Goal: Transaction & Acquisition: Book appointment/travel/reservation

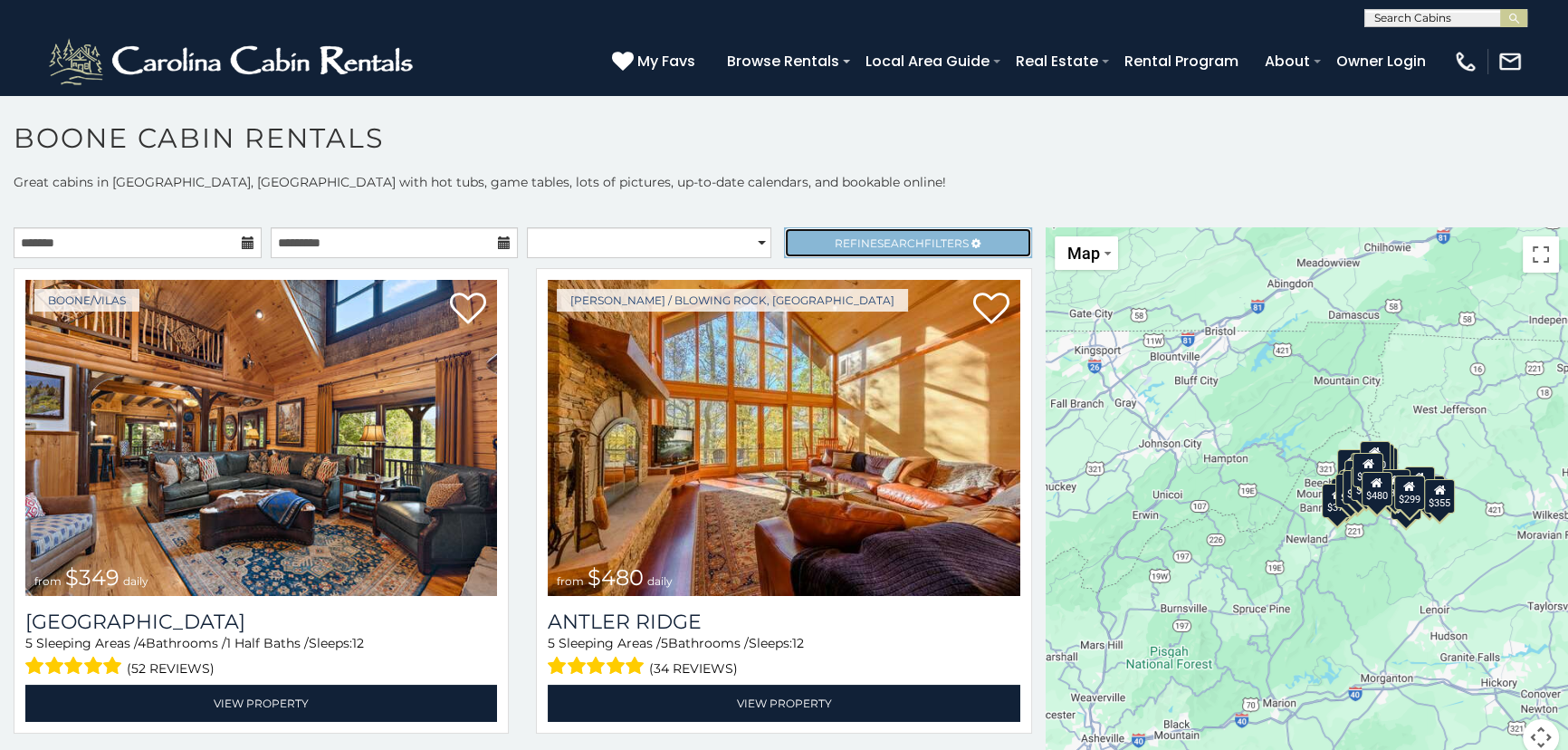
click at [892, 236] on span "Search" at bounding box center [901, 243] width 47 height 14
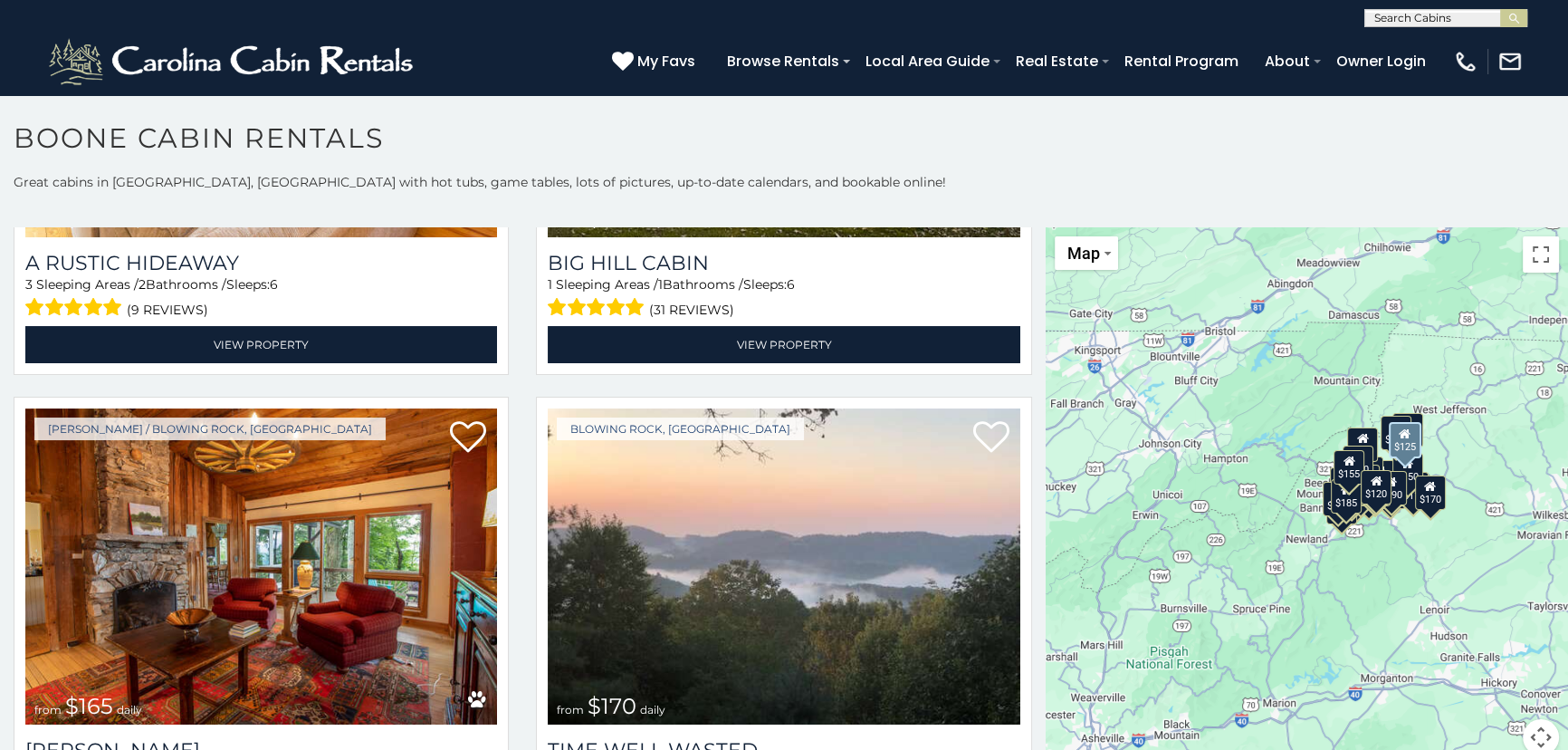
scroll to position [906, 0]
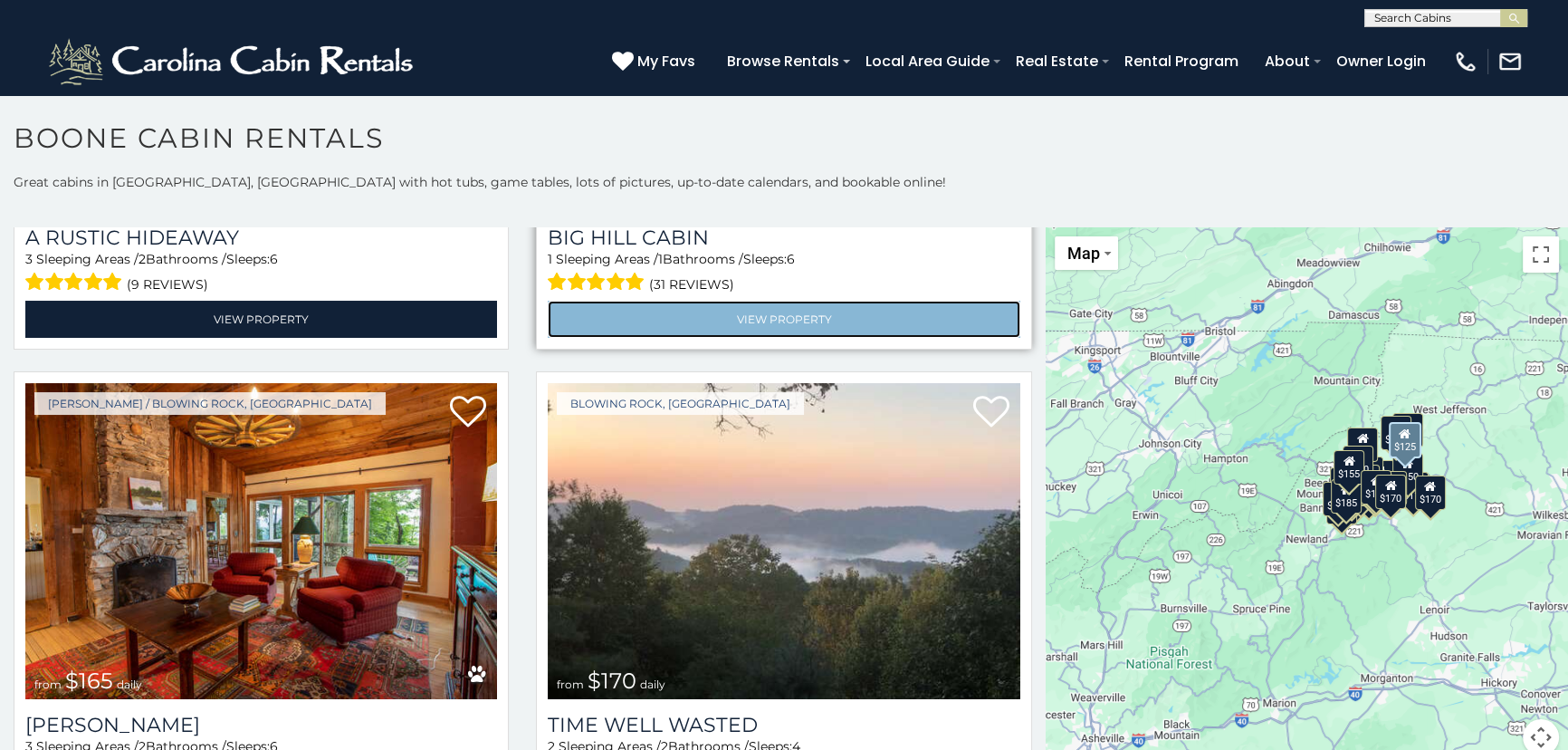
click at [757, 310] on link "View Property" at bounding box center [783, 319] width 472 height 37
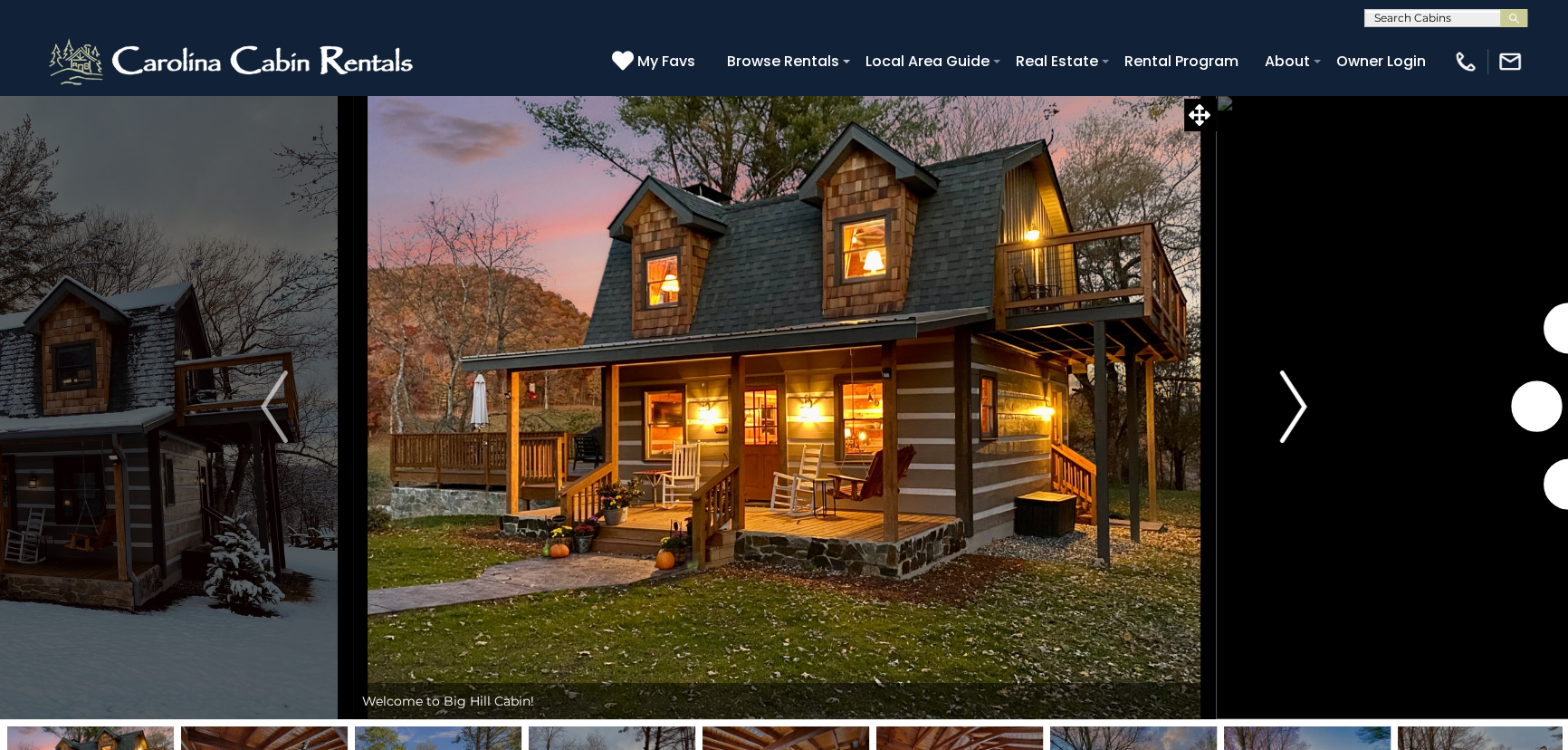
click at [1286, 416] on img "Next" at bounding box center [1293, 407] width 27 height 73
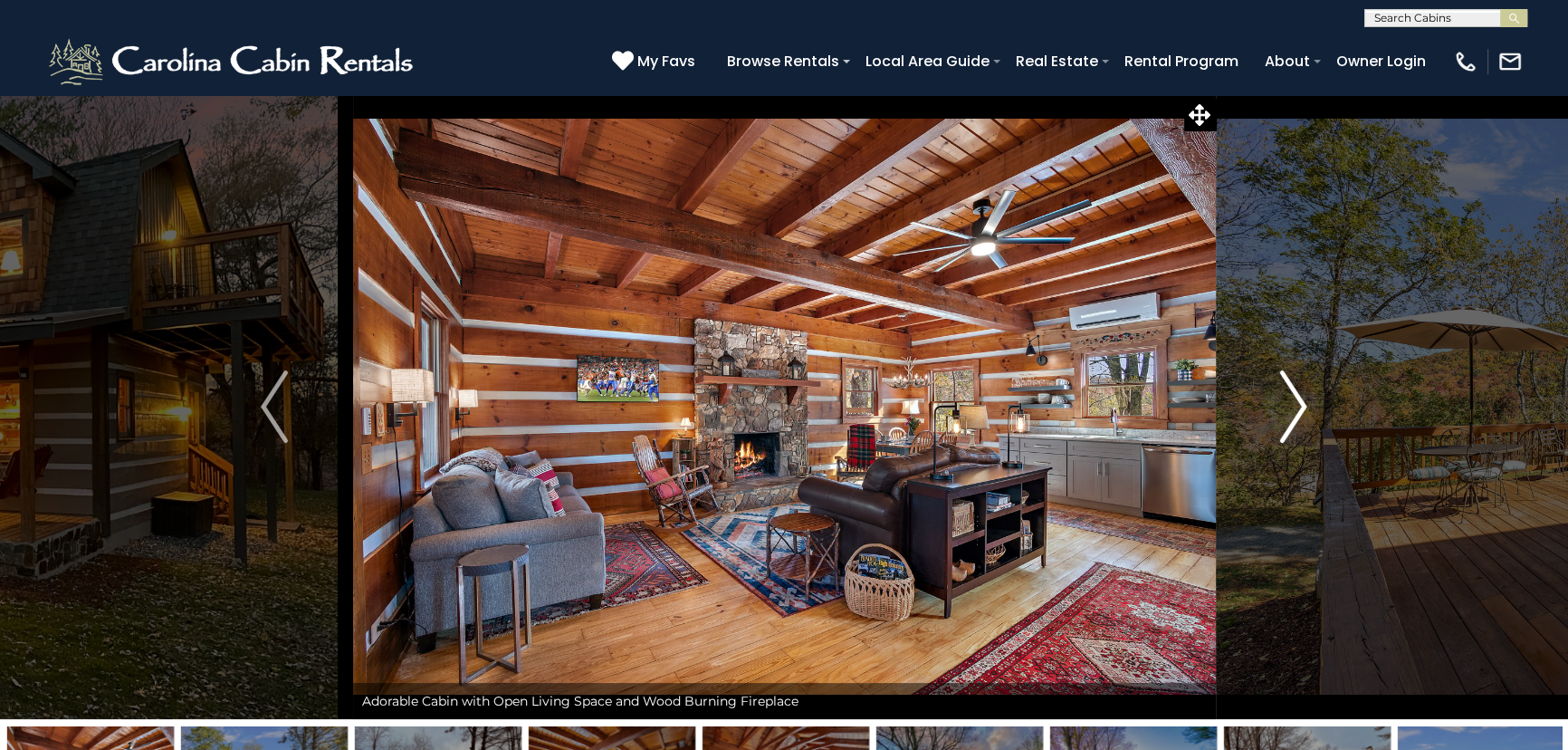
click at [1286, 416] on img "Next" at bounding box center [1293, 407] width 27 height 73
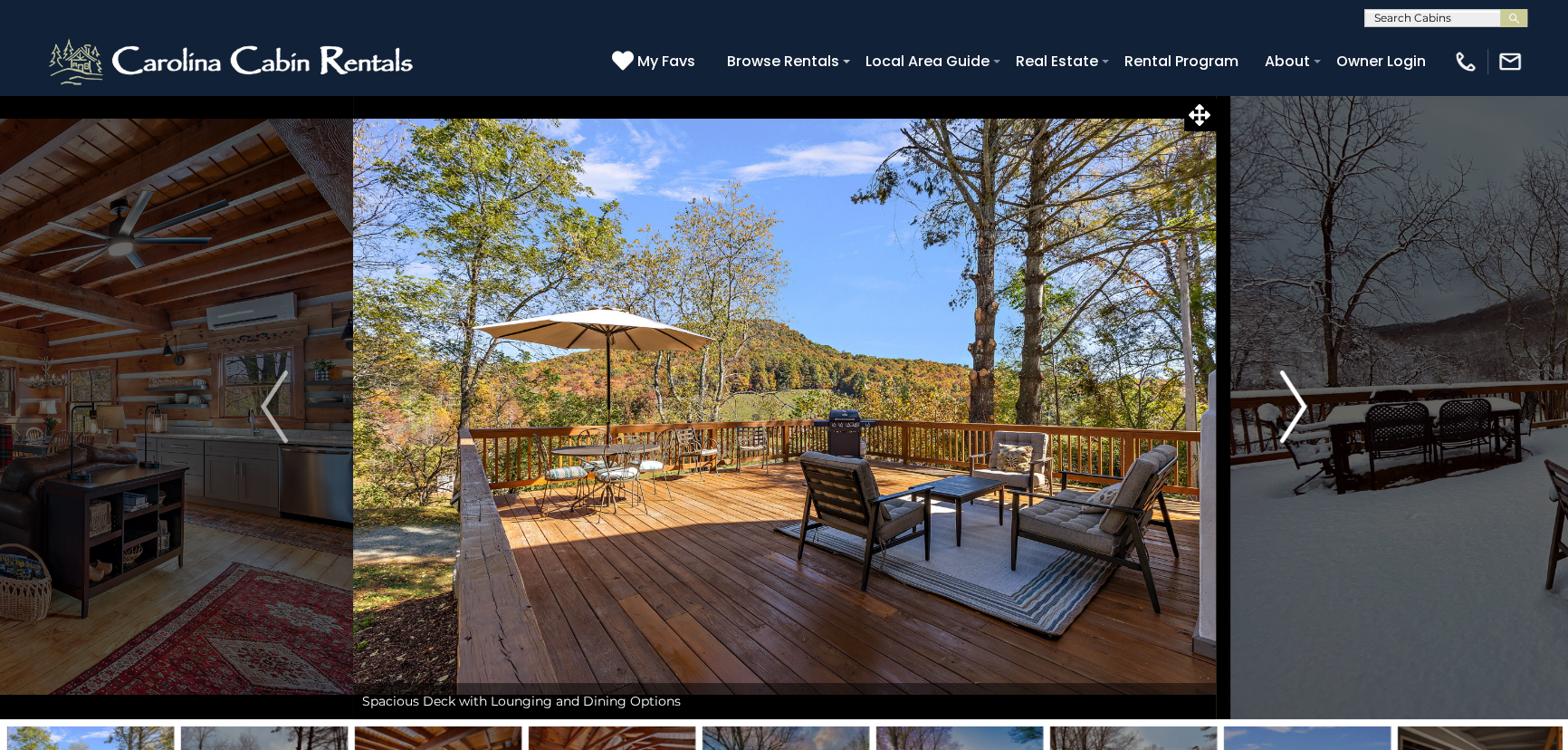
click at [1286, 416] on img "Next" at bounding box center [1293, 407] width 27 height 73
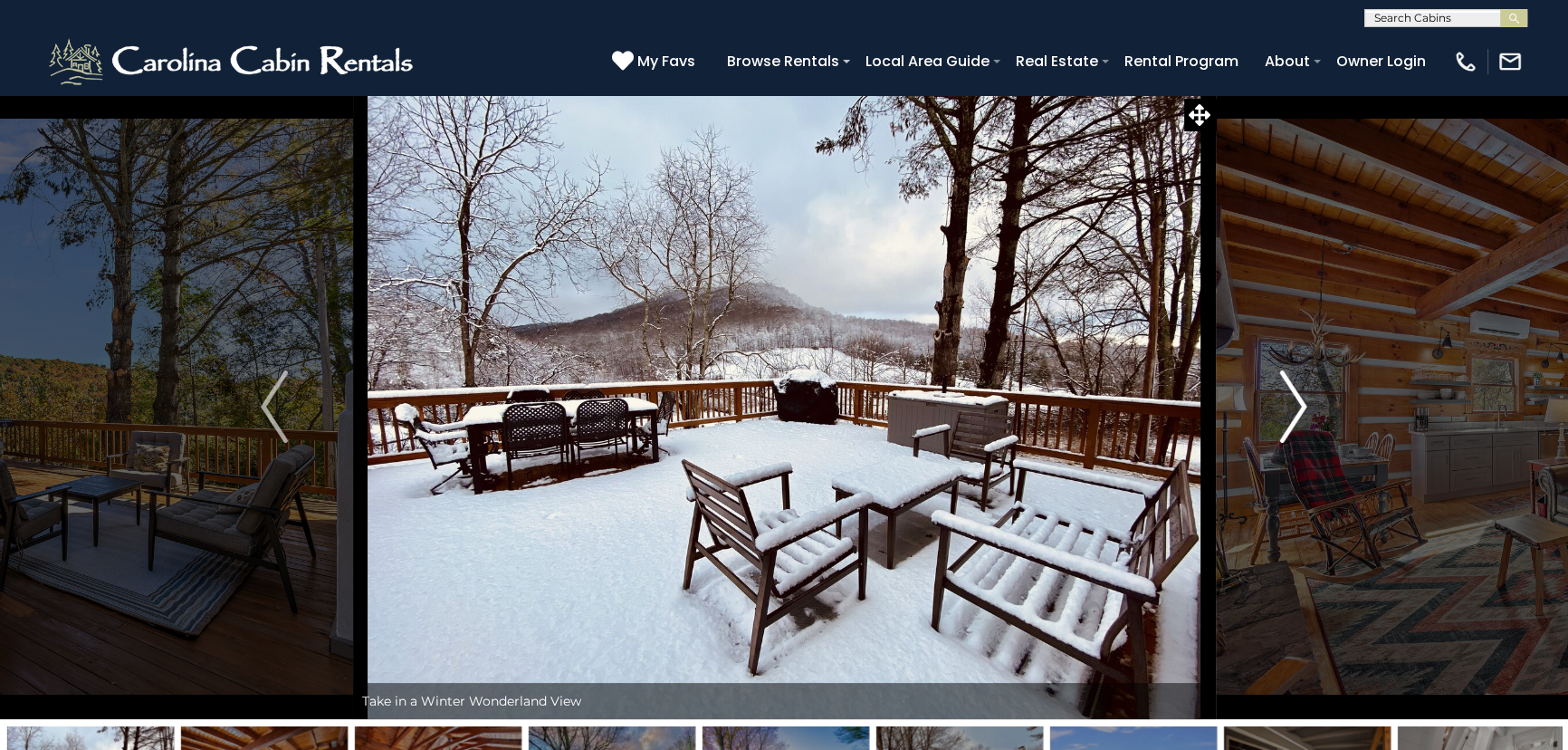
click at [1286, 416] on img "Next" at bounding box center [1293, 407] width 27 height 73
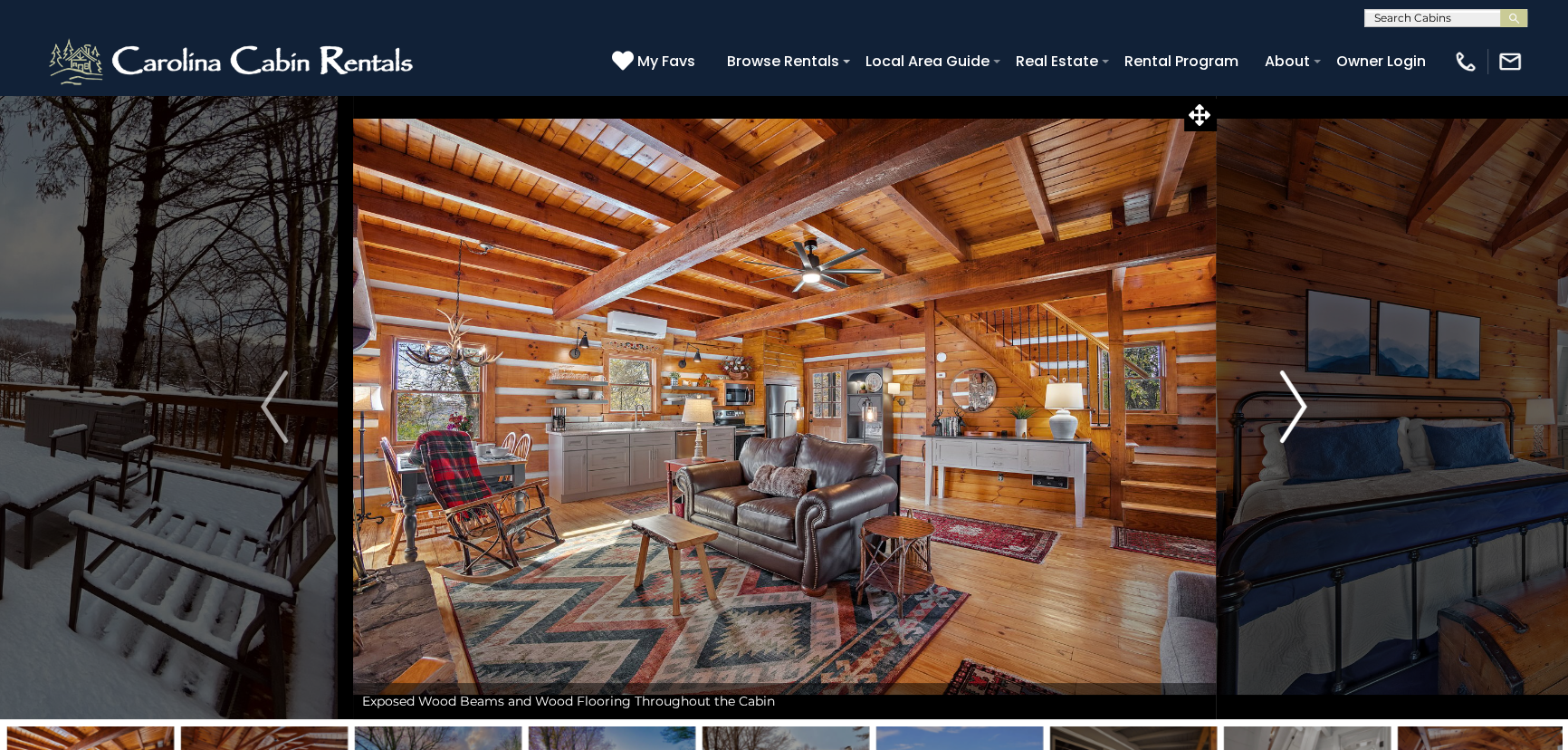
click at [1286, 416] on img "Next" at bounding box center [1293, 407] width 27 height 73
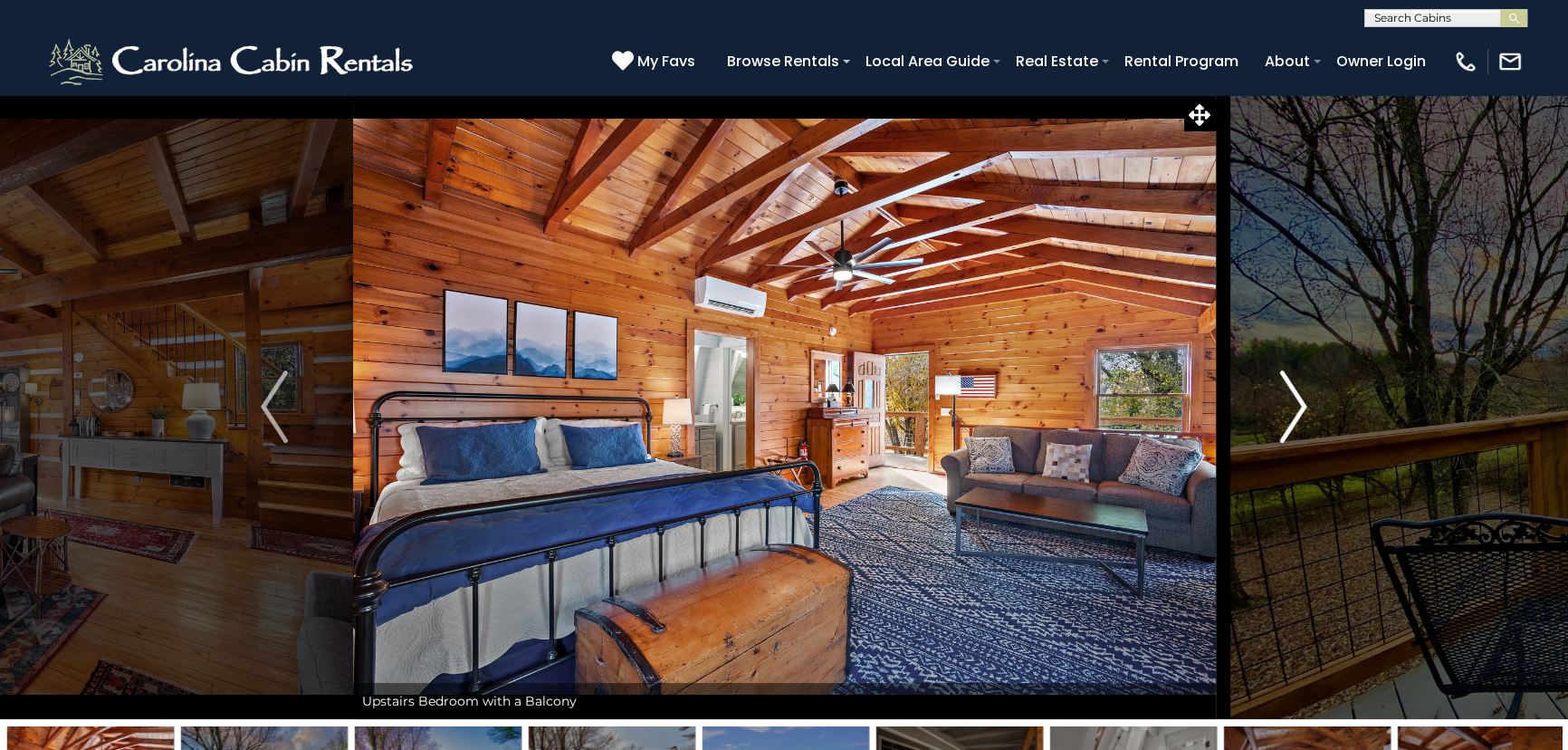
click at [1286, 416] on img "Next" at bounding box center [1293, 407] width 27 height 73
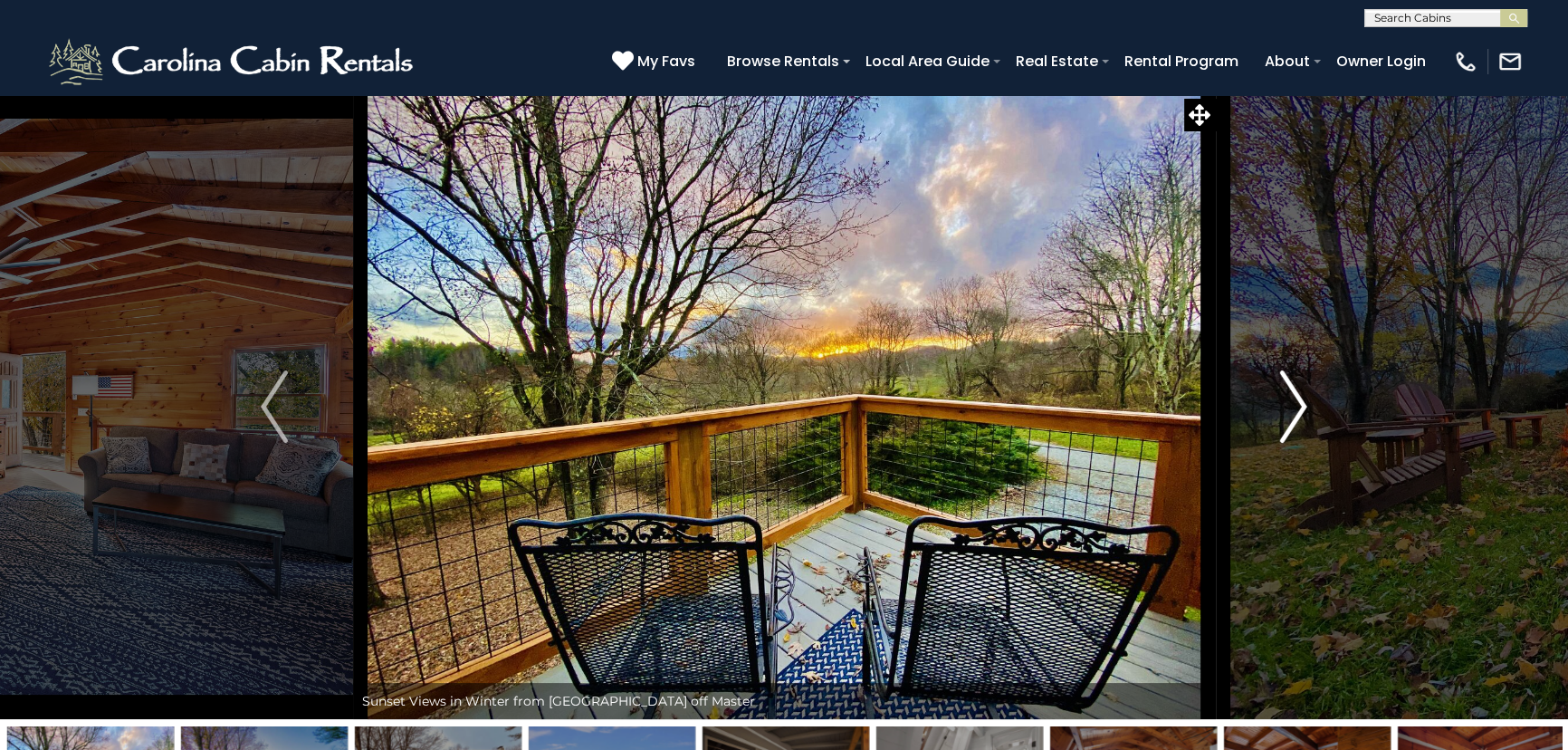
click at [1286, 416] on img "Next" at bounding box center [1293, 407] width 27 height 73
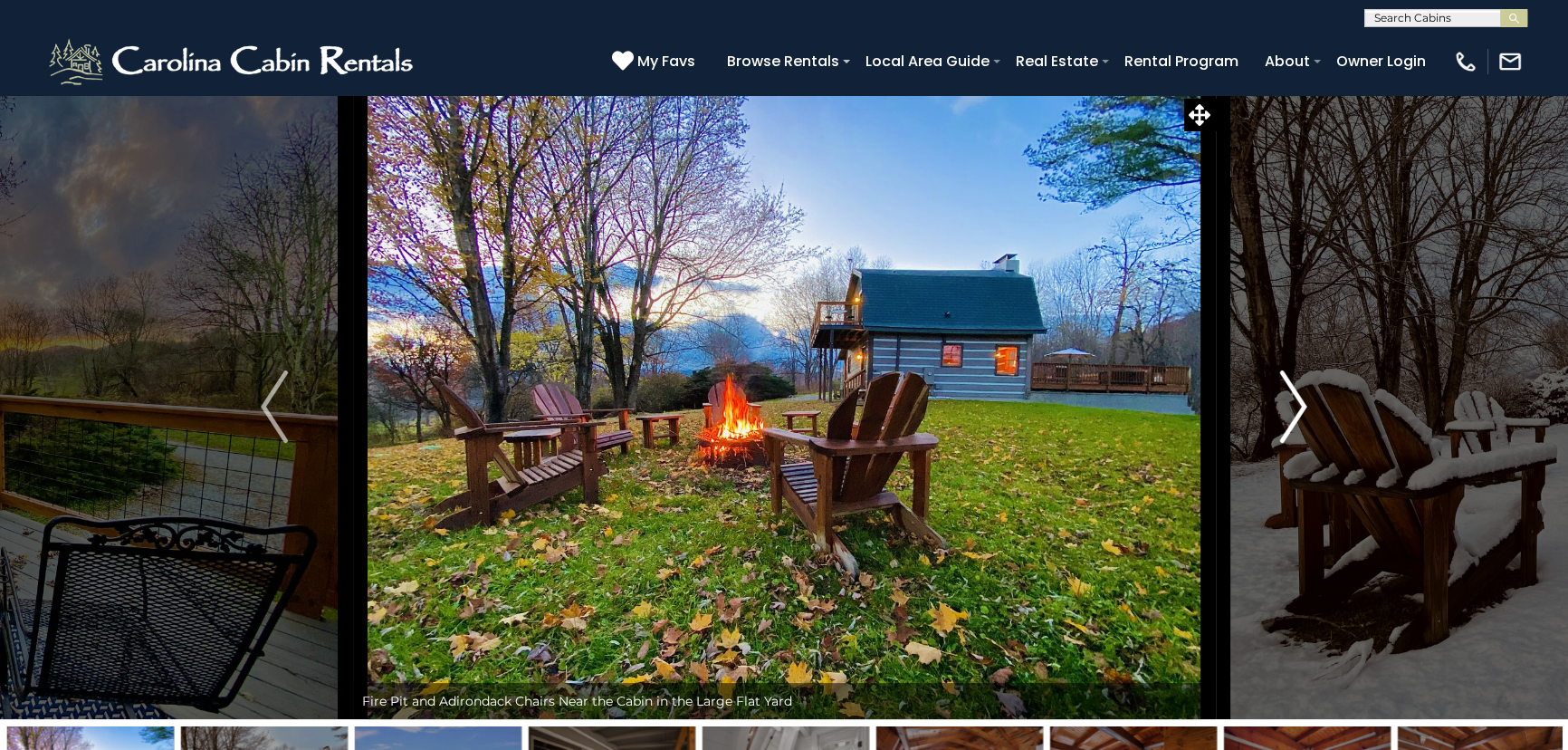
click at [1286, 416] on img "Next" at bounding box center [1293, 407] width 27 height 73
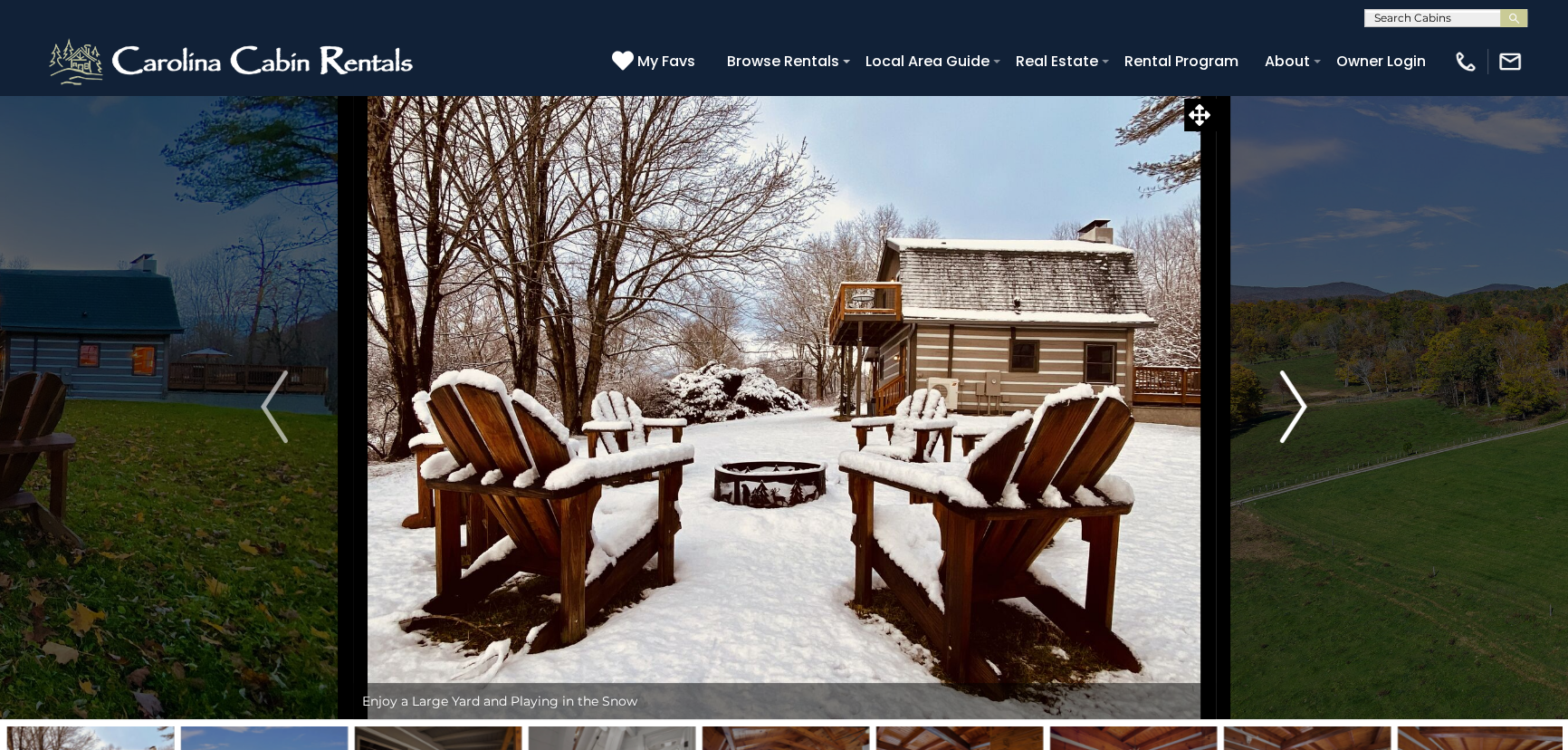
click at [1286, 416] on img "Next" at bounding box center [1293, 407] width 27 height 73
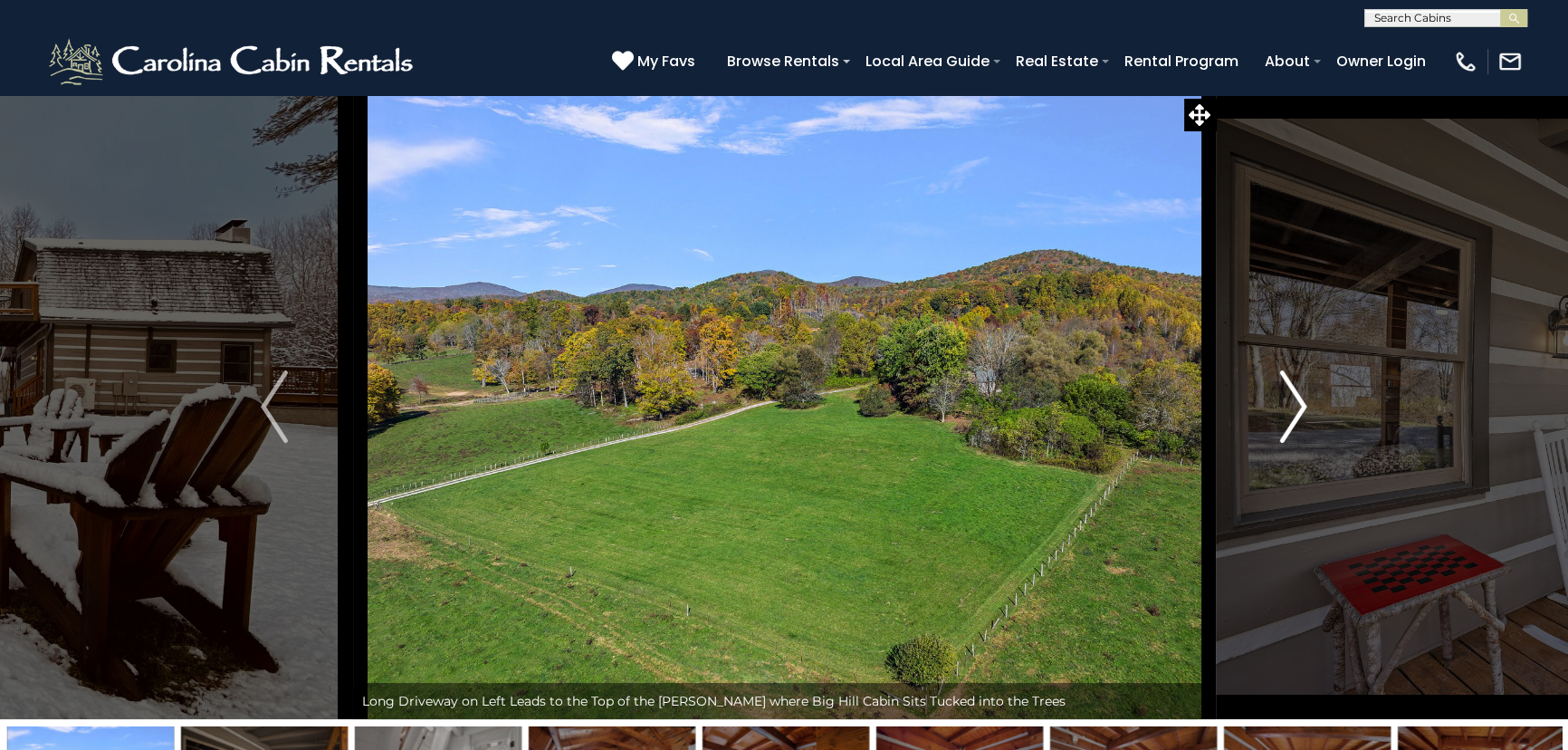
click at [1286, 416] on img "Next" at bounding box center [1293, 407] width 27 height 73
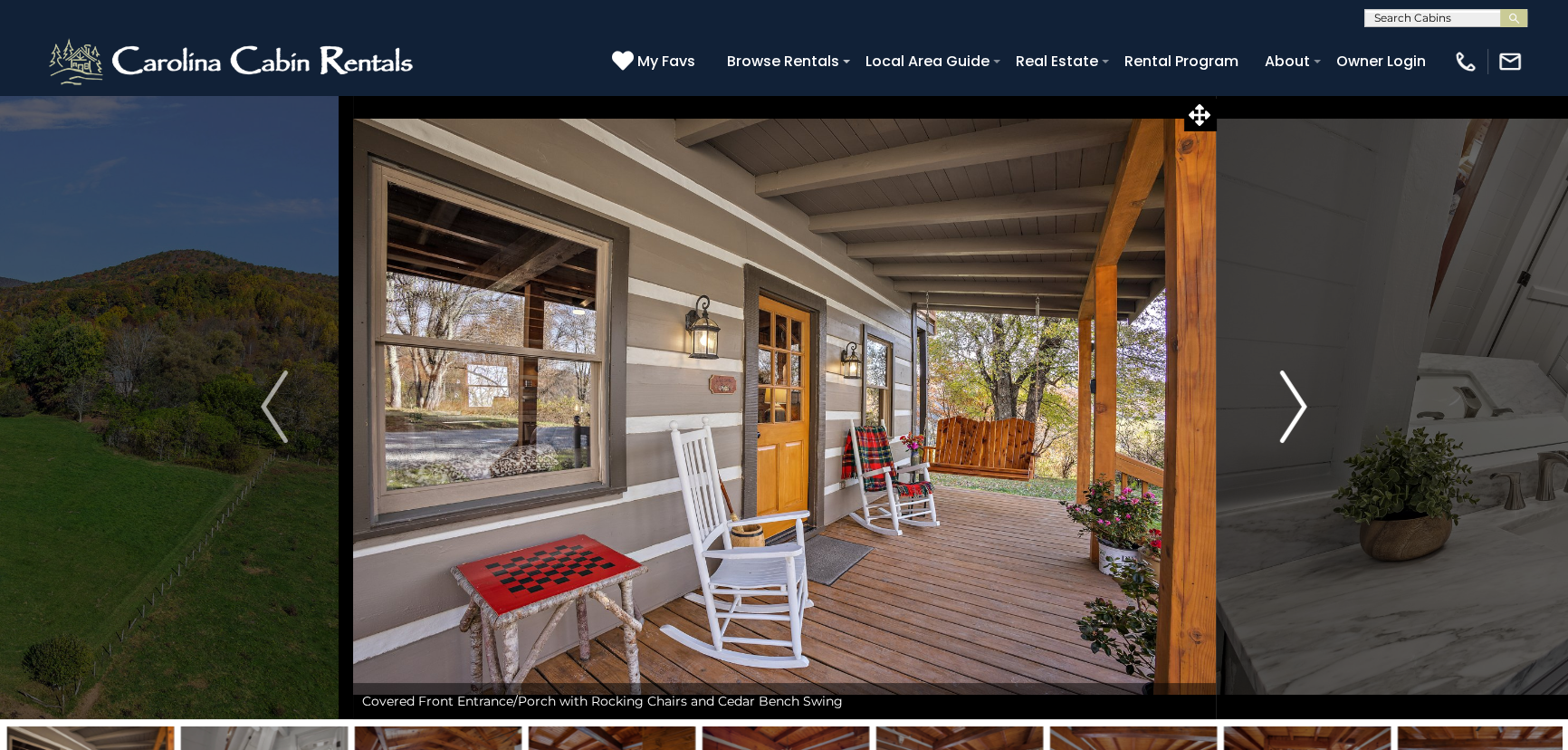
click at [1286, 416] on img "Next" at bounding box center [1293, 407] width 27 height 73
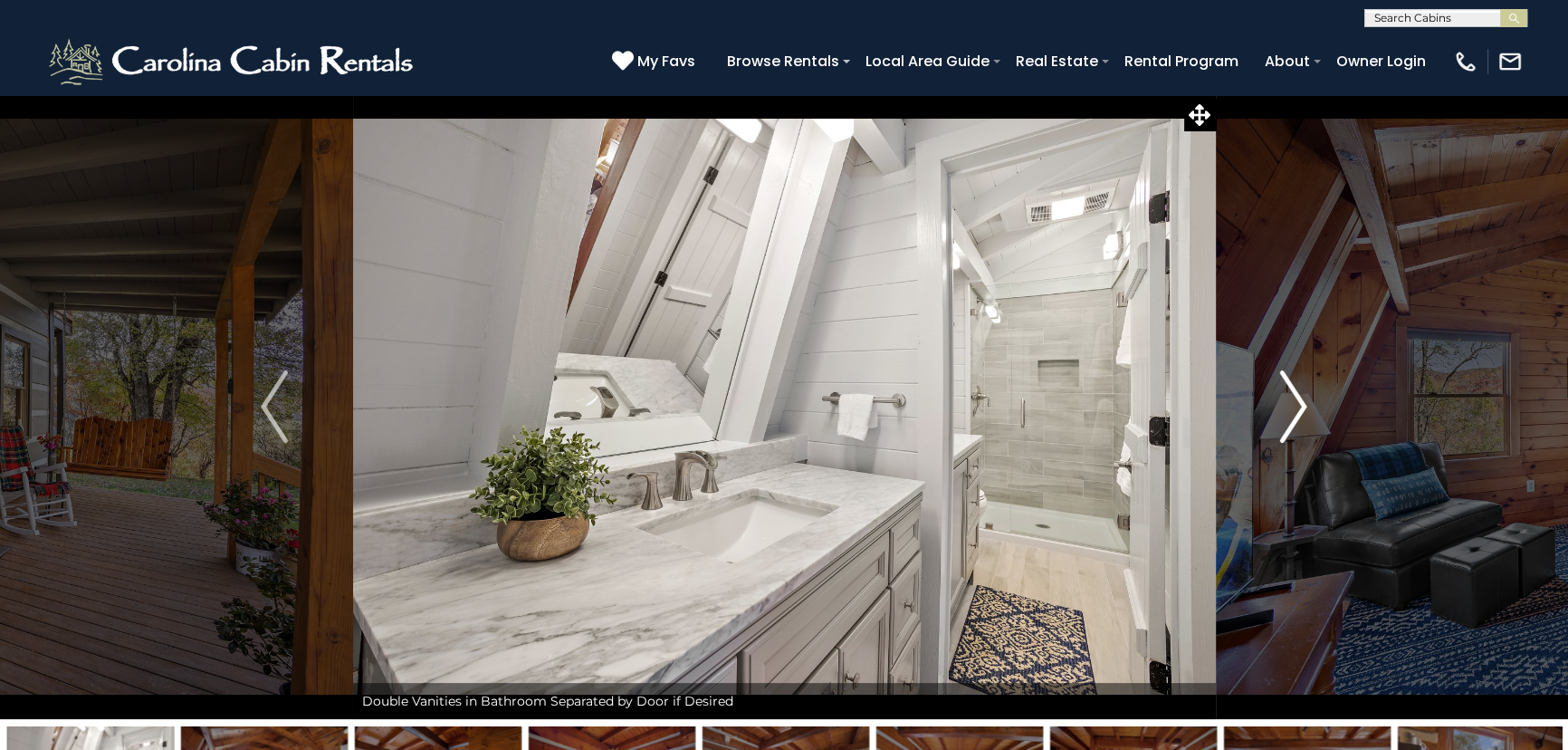
click at [1286, 416] on img "Next" at bounding box center [1293, 407] width 27 height 73
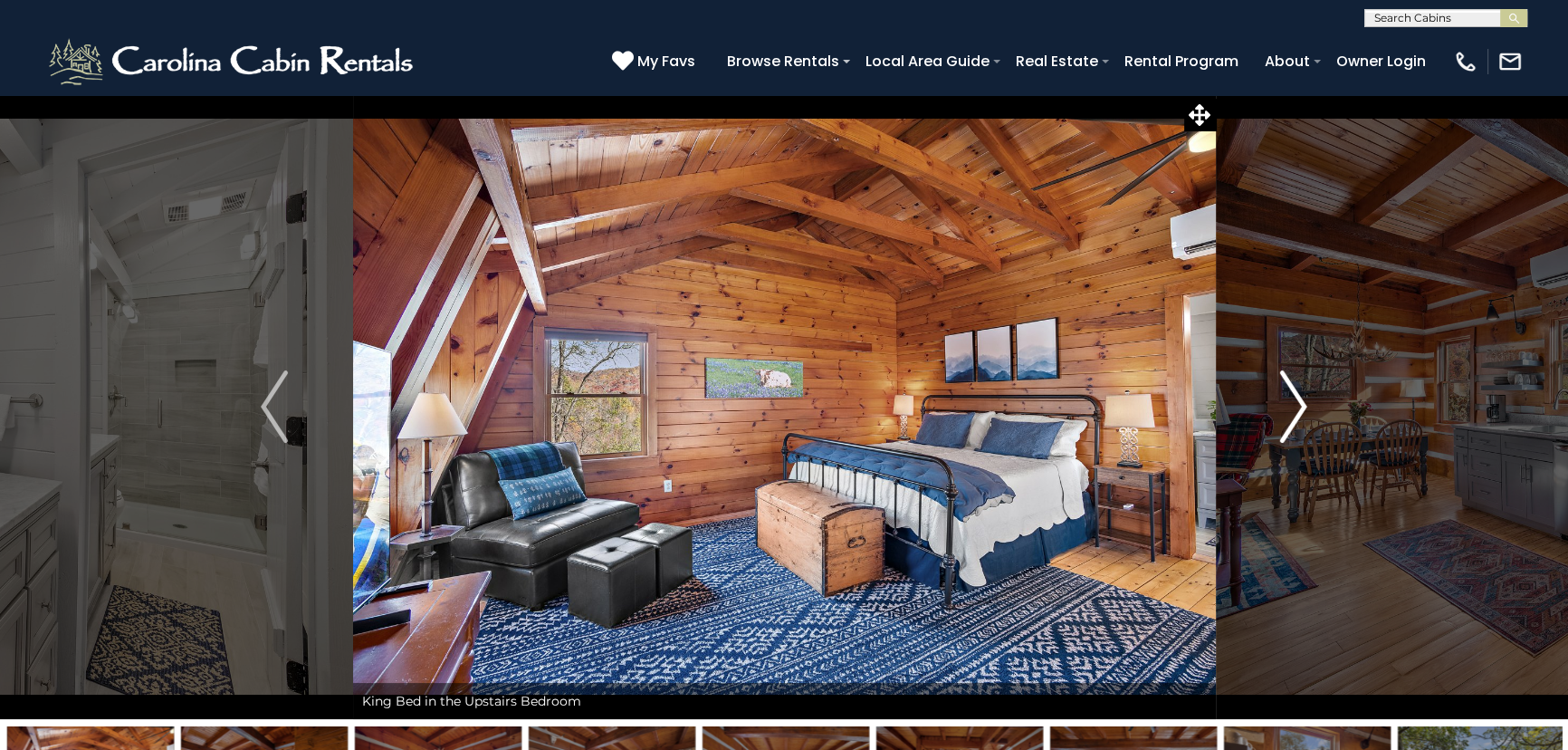
click at [1286, 416] on img "Next" at bounding box center [1293, 407] width 27 height 73
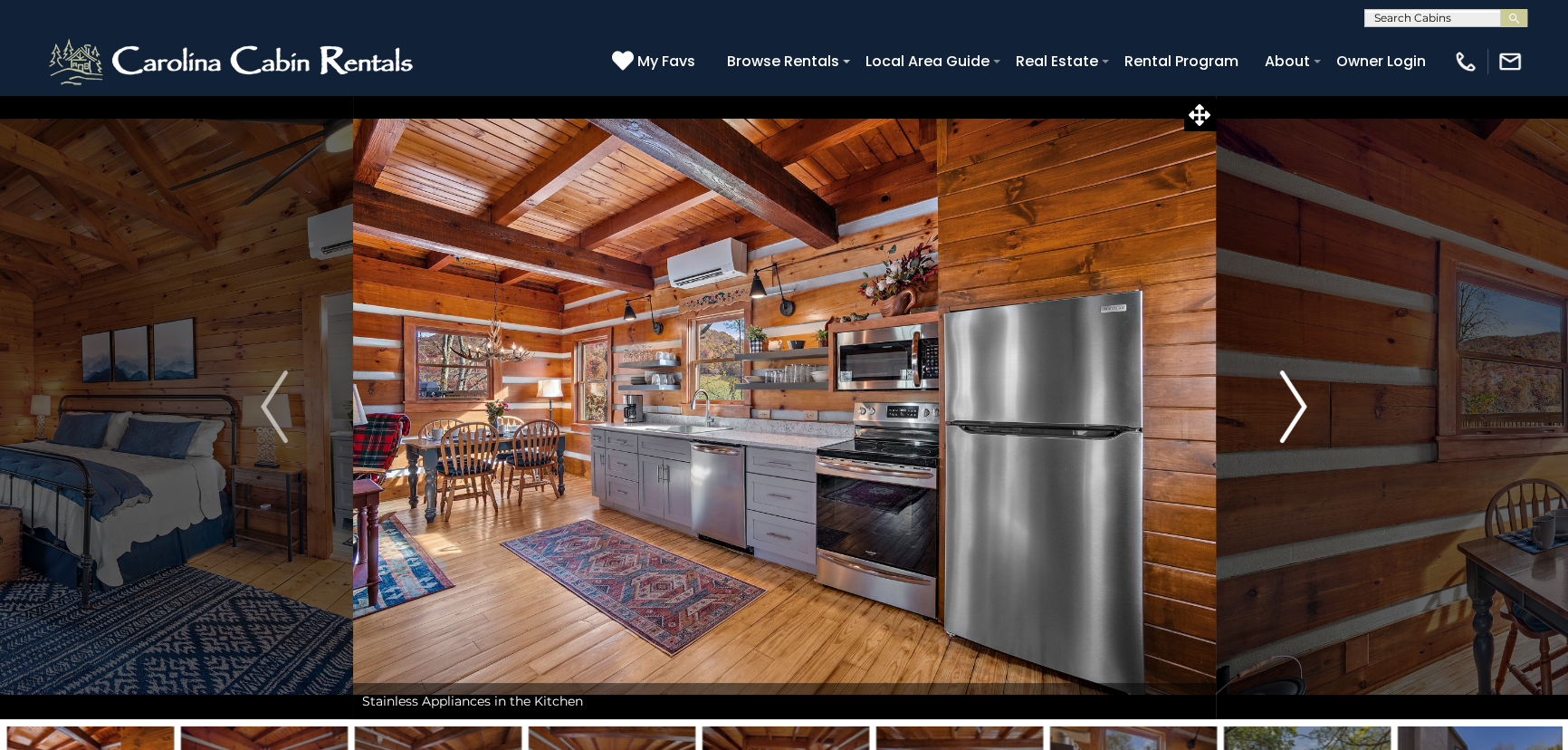
click at [1286, 416] on img "Next" at bounding box center [1293, 407] width 27 height 73
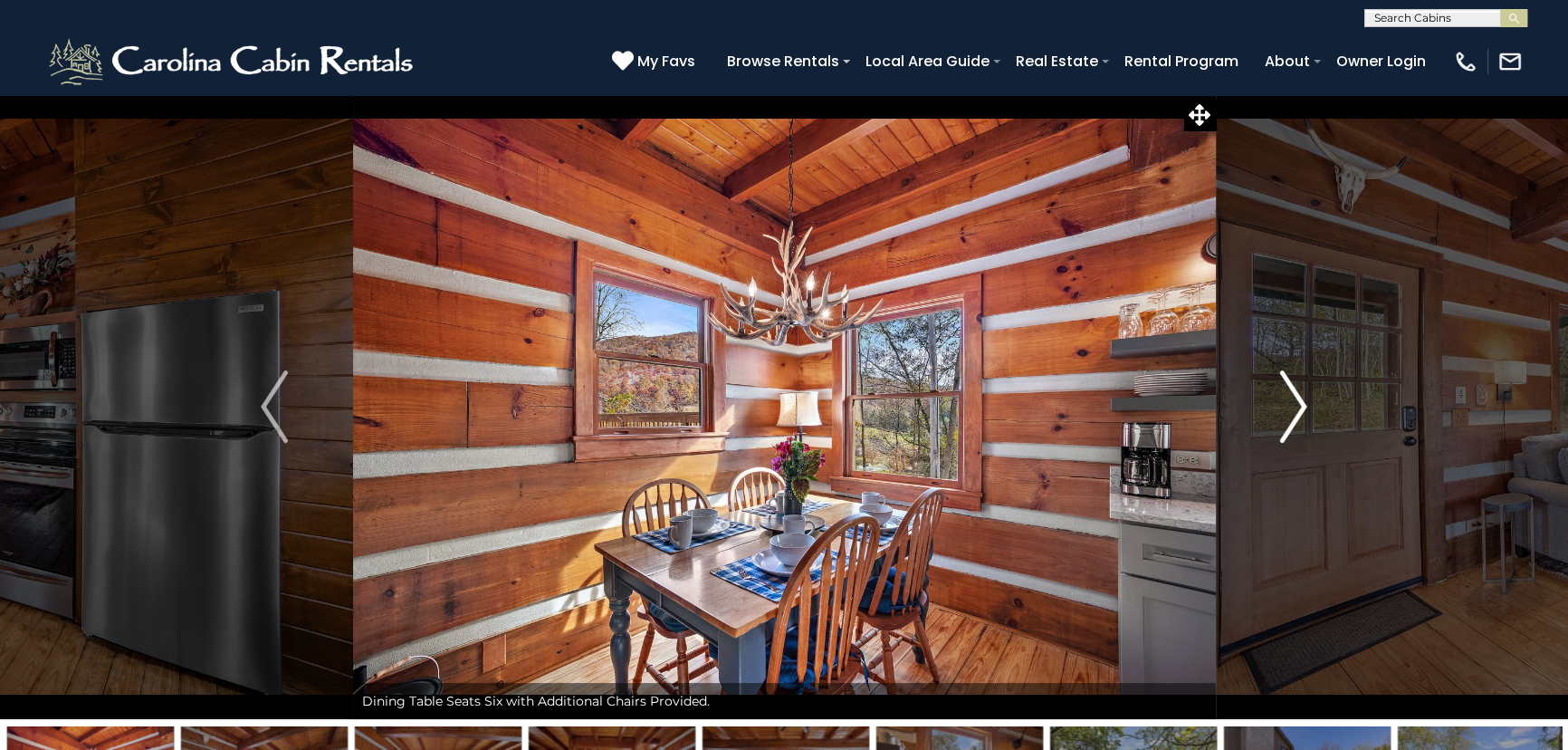
click at [1286, 416] on img "Next" at bounding box center [1293, 407] width 27 height 73
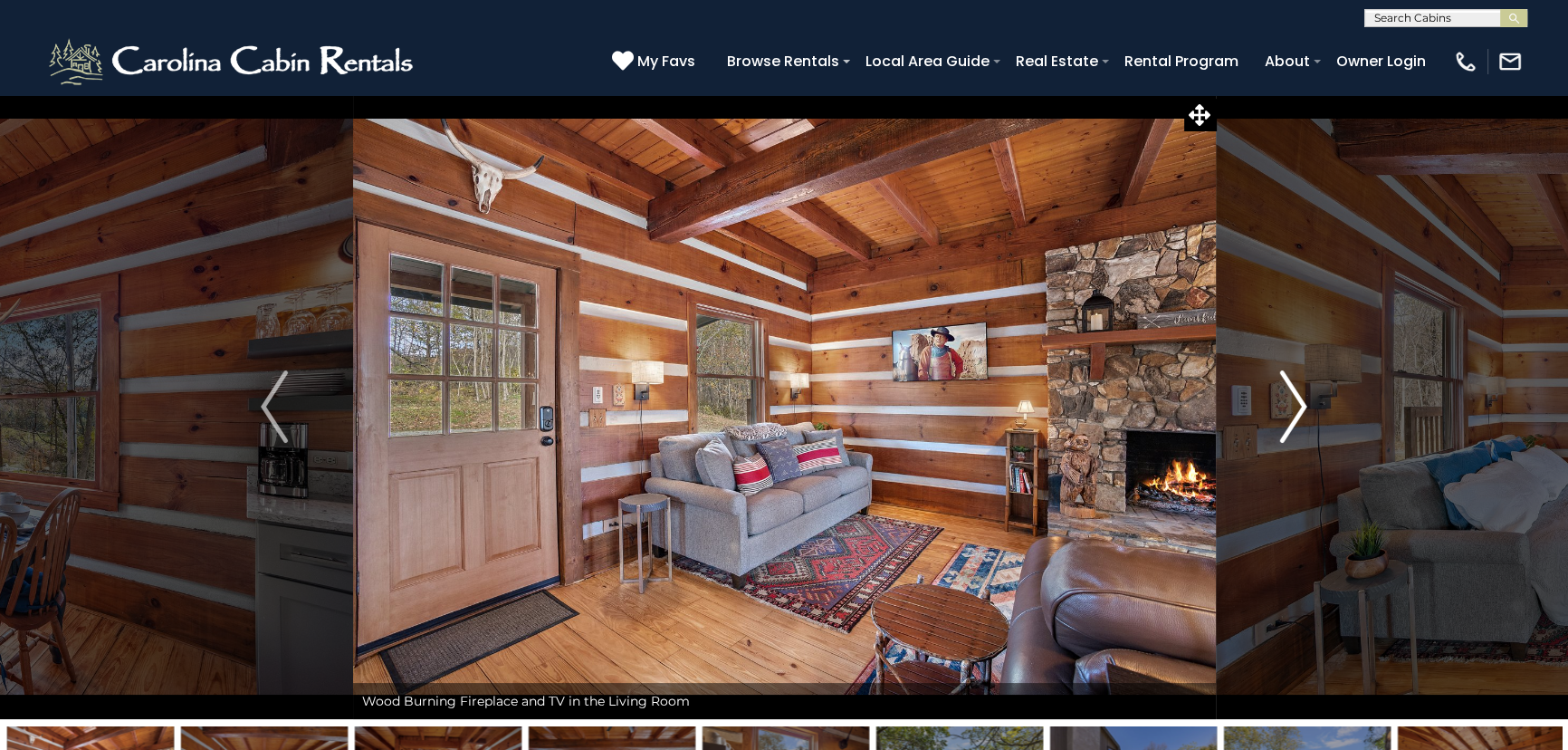
click at [1286, 416] on img "Next" at bounding box center [1293, 407] width 27 height 73
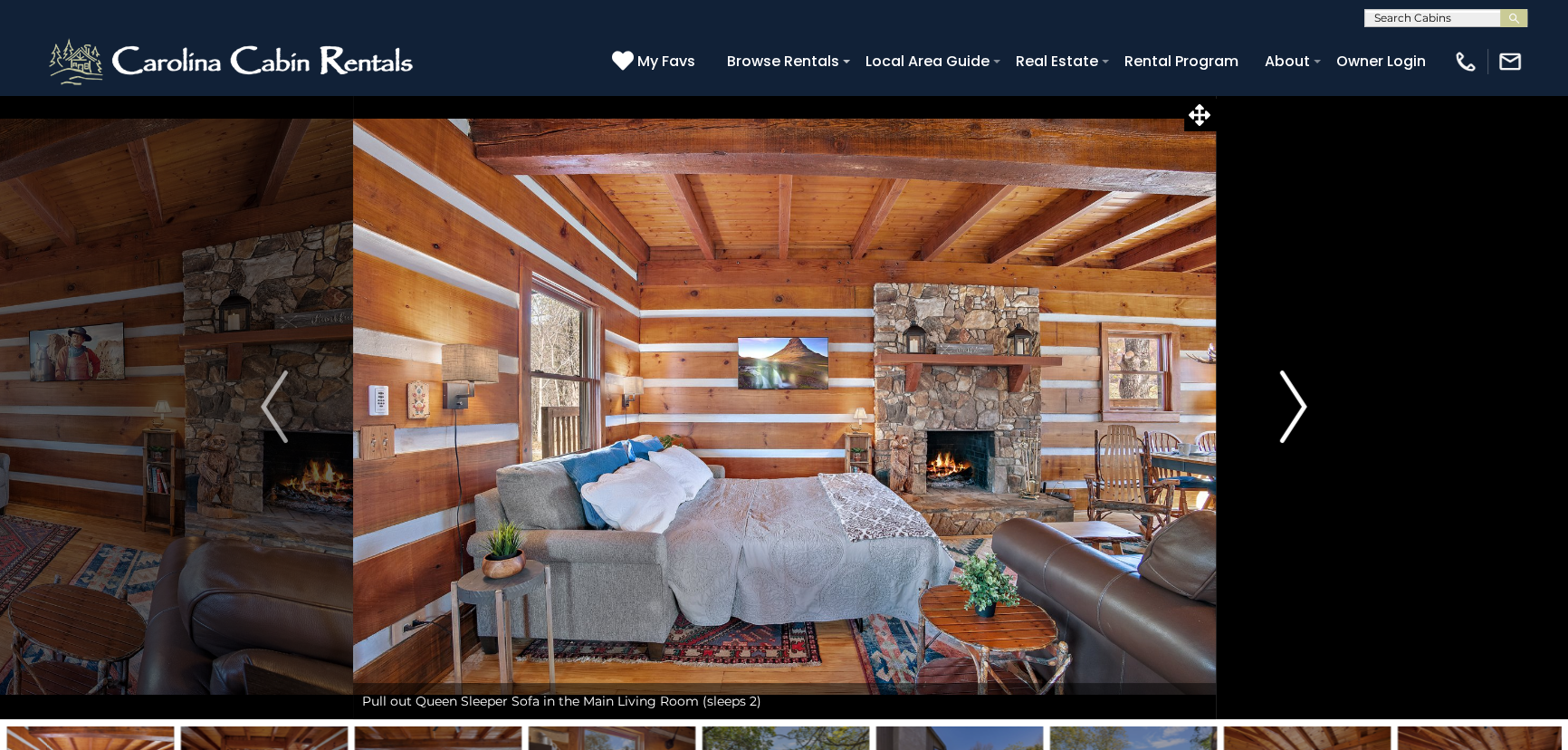
click at [1286, 416] on img "Next" at bounding box center [1293, 407] width 27 height 73
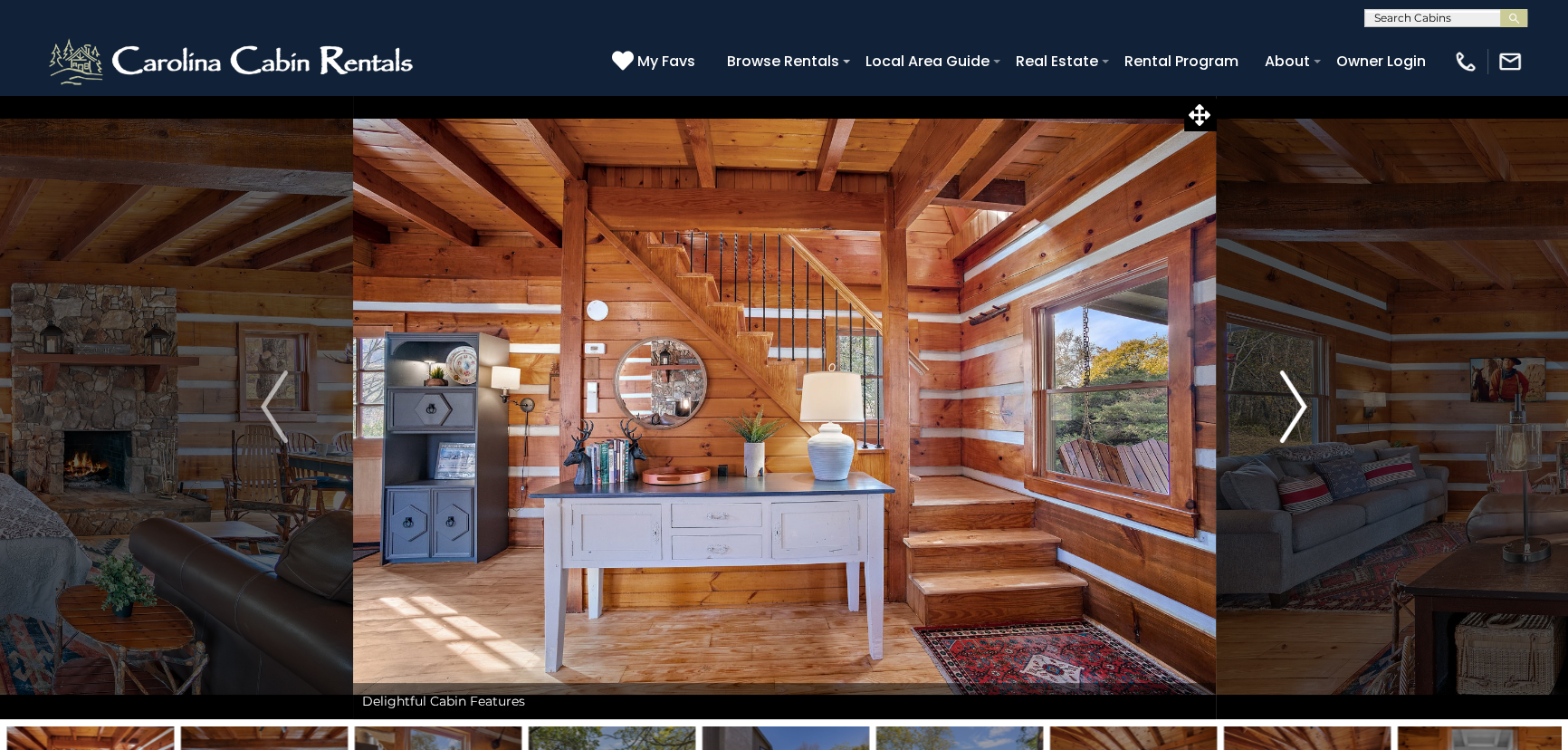
click at [1286, 416] on img "Next" at bounding box center [1293, 407] width 27 height 73
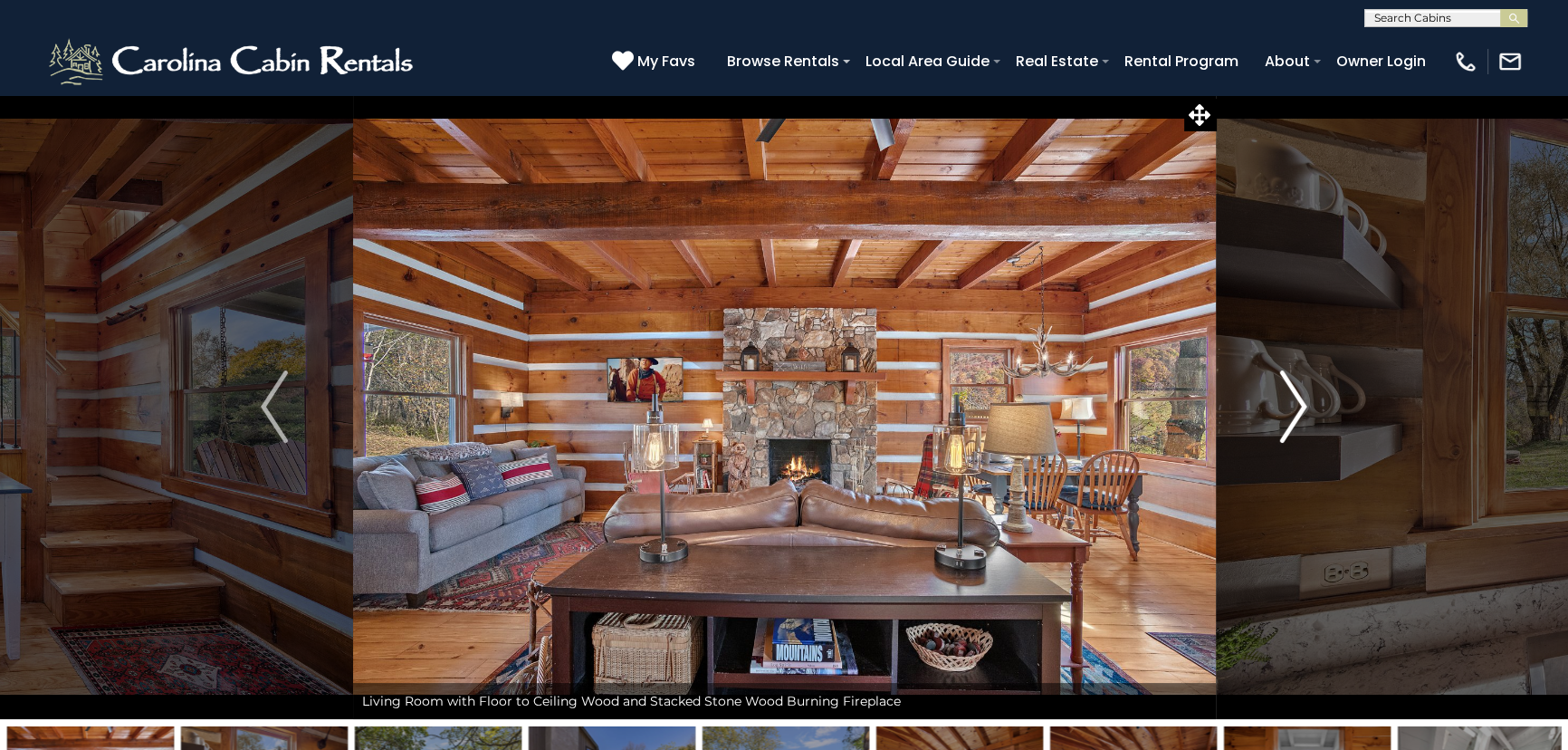
click at [1286, 416] on img "Next" at bounding box center [1293, 407] width 27 height 73
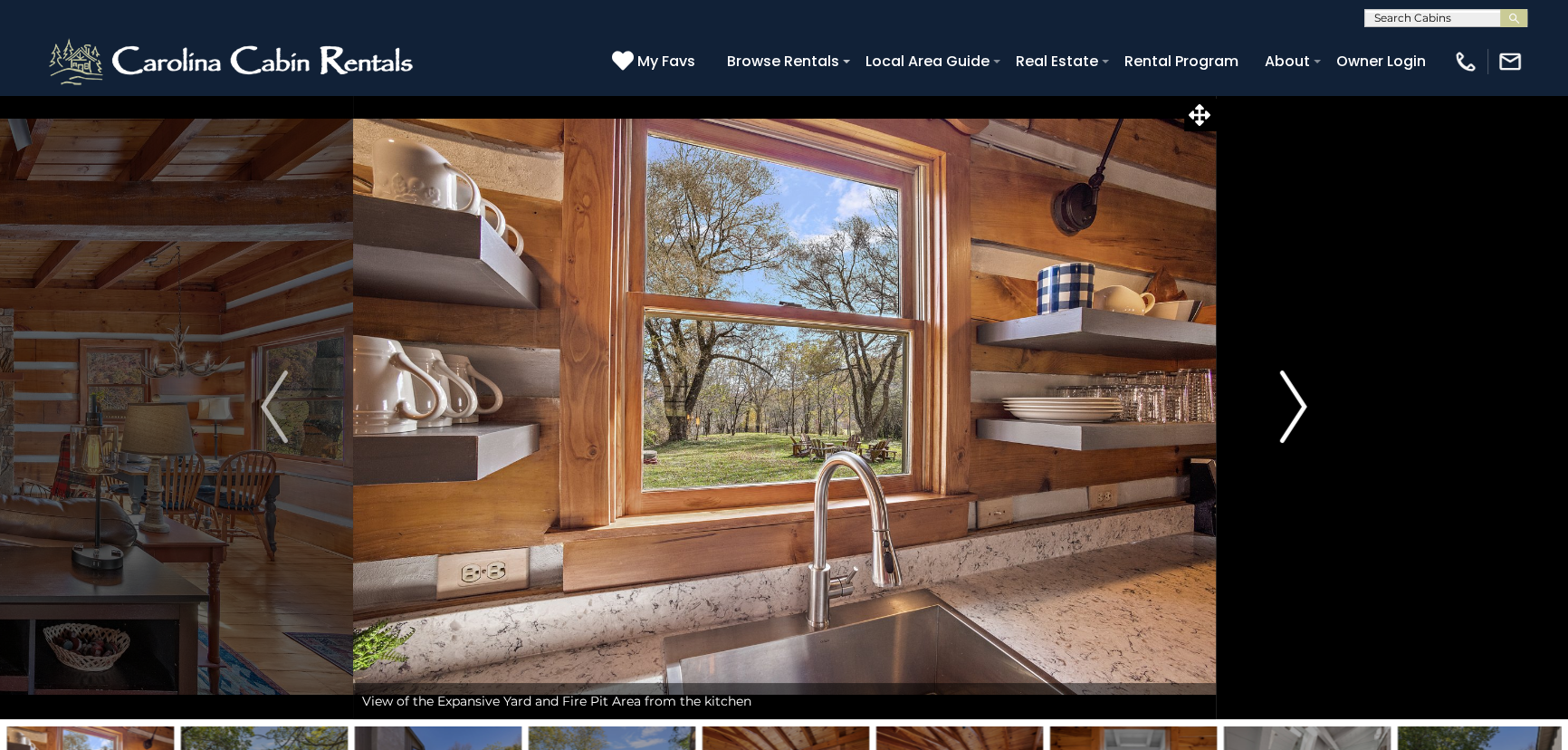
click at [1286, 416] on img "Next" at bounding box center [1293, 407] width 27 height 73
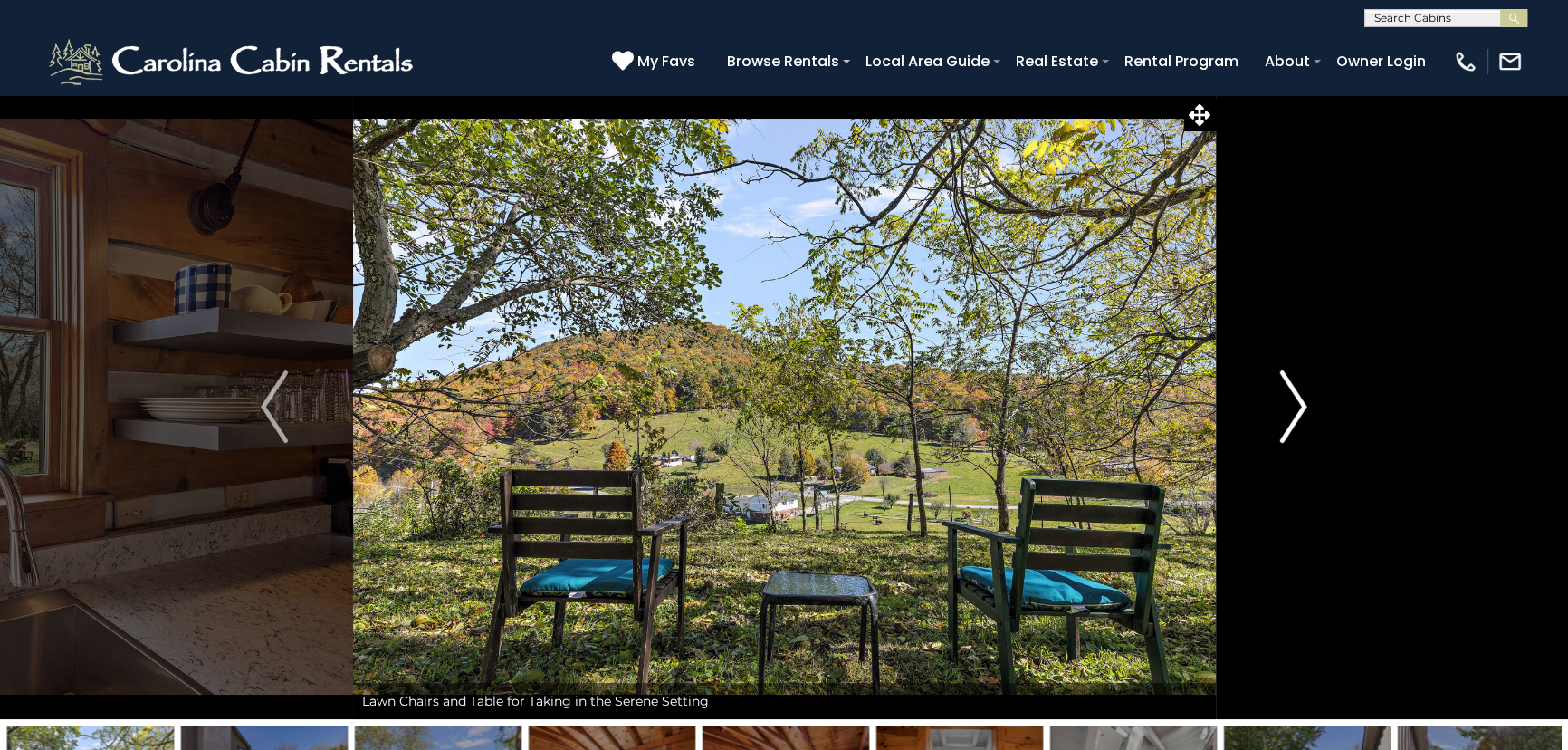
click at [1286, 416] on img "Next" at bounding box center [1293, 407] width 27 height 73
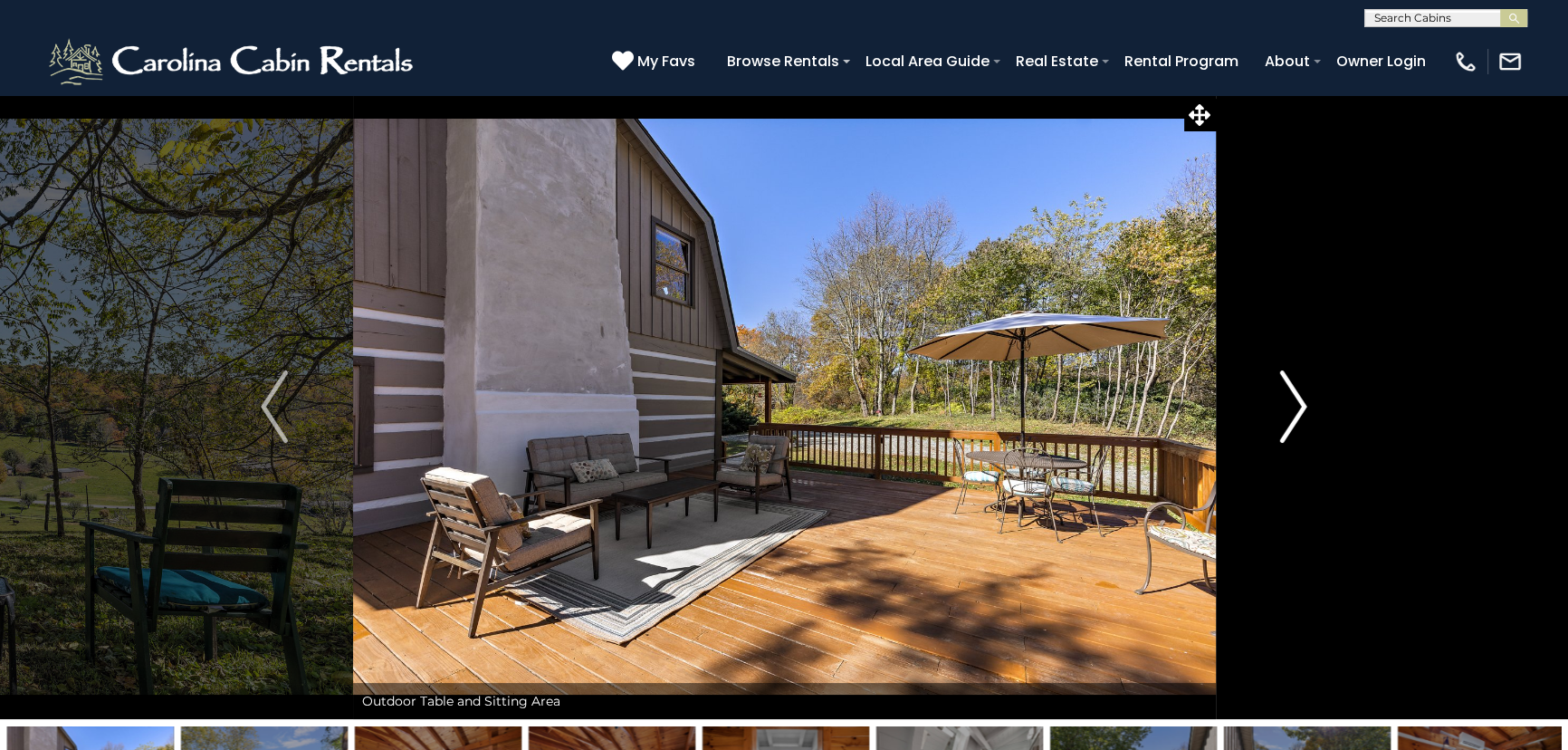
click at [1286, 416] on img "Next" at bounding box center [1293, 407] width 27 height 73
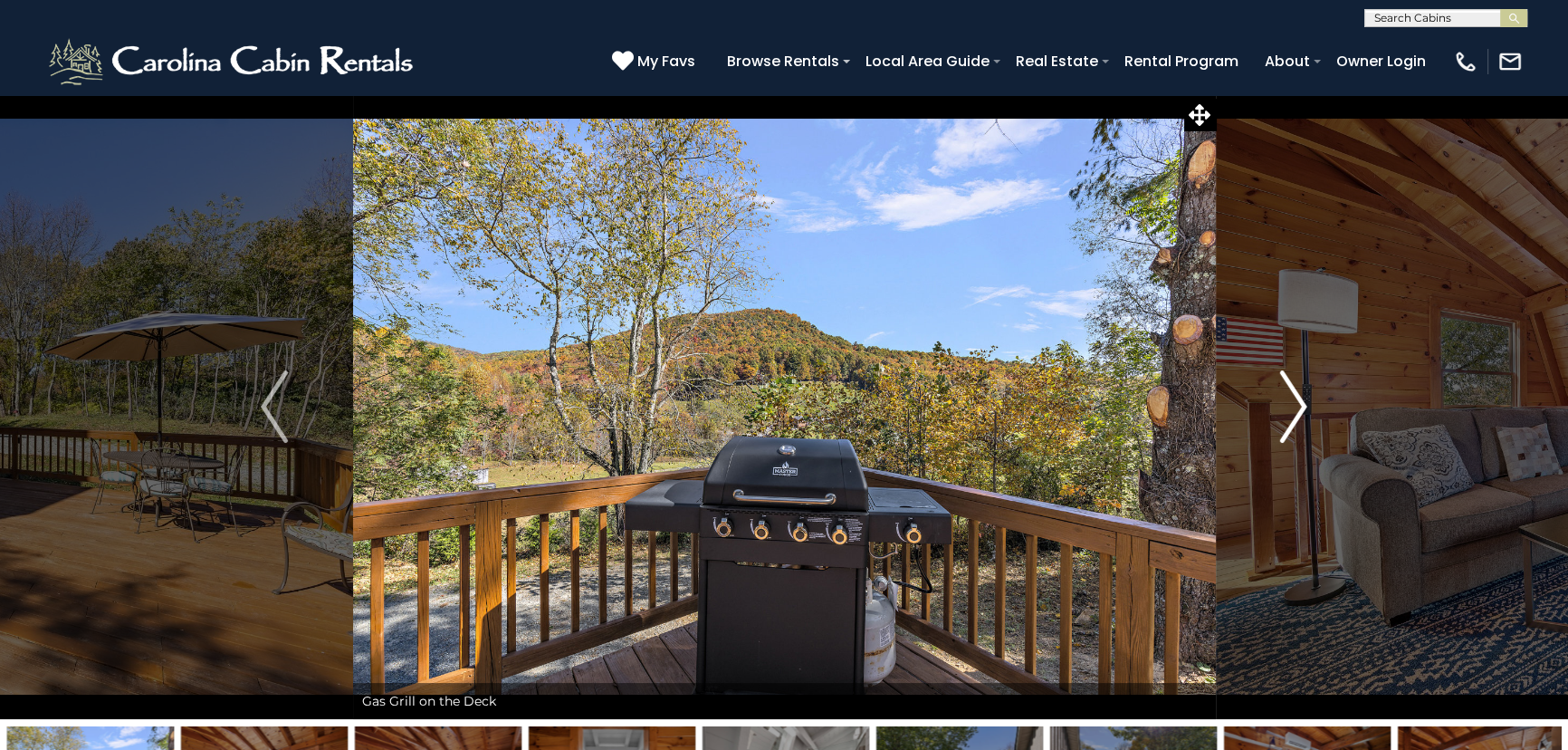
click at [1286, 416] on img "Next" at bounding box center [1293, 407] width 27 height 73
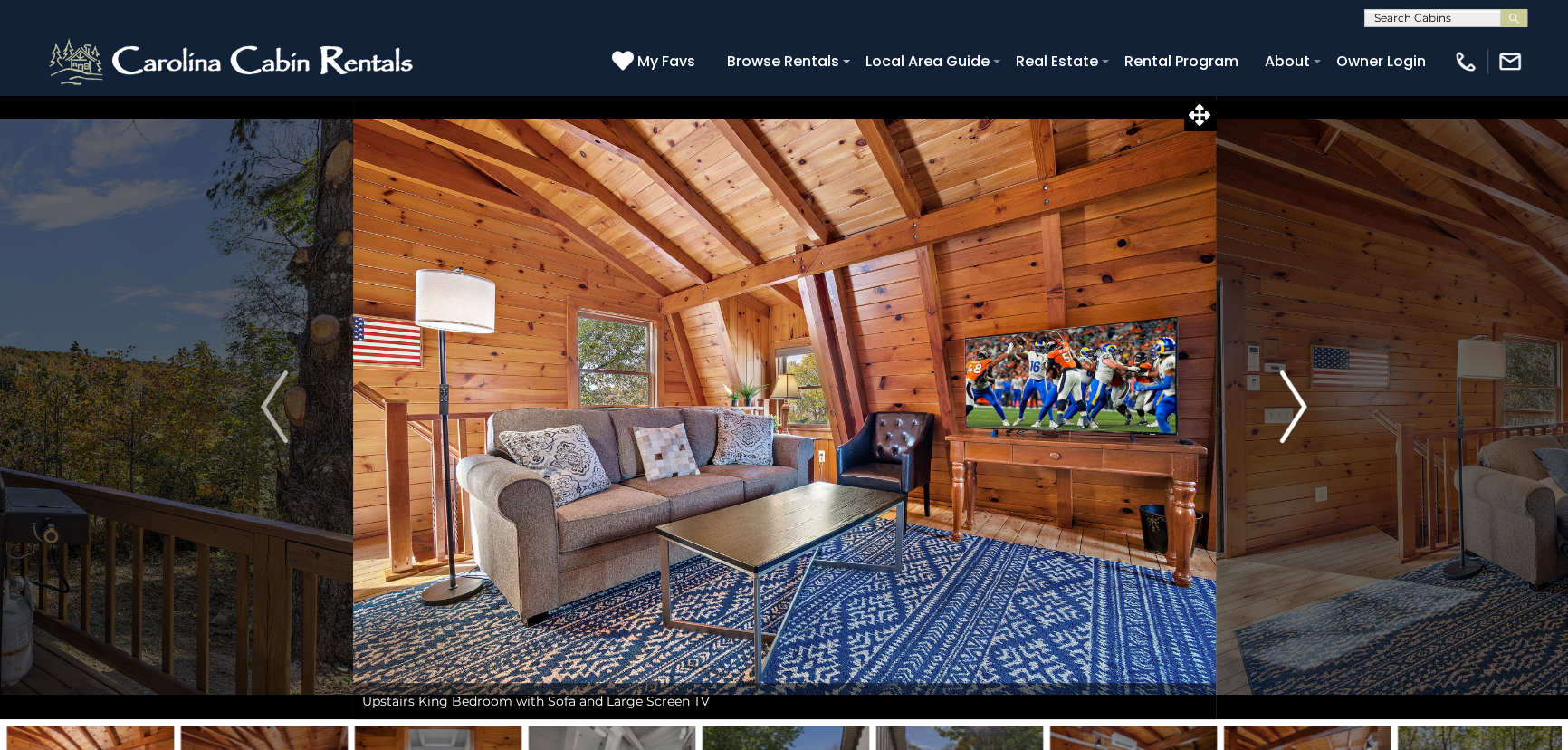
click at [1286, 416] on img "Next" at bounding box center [1293, 407] width 27 height 73
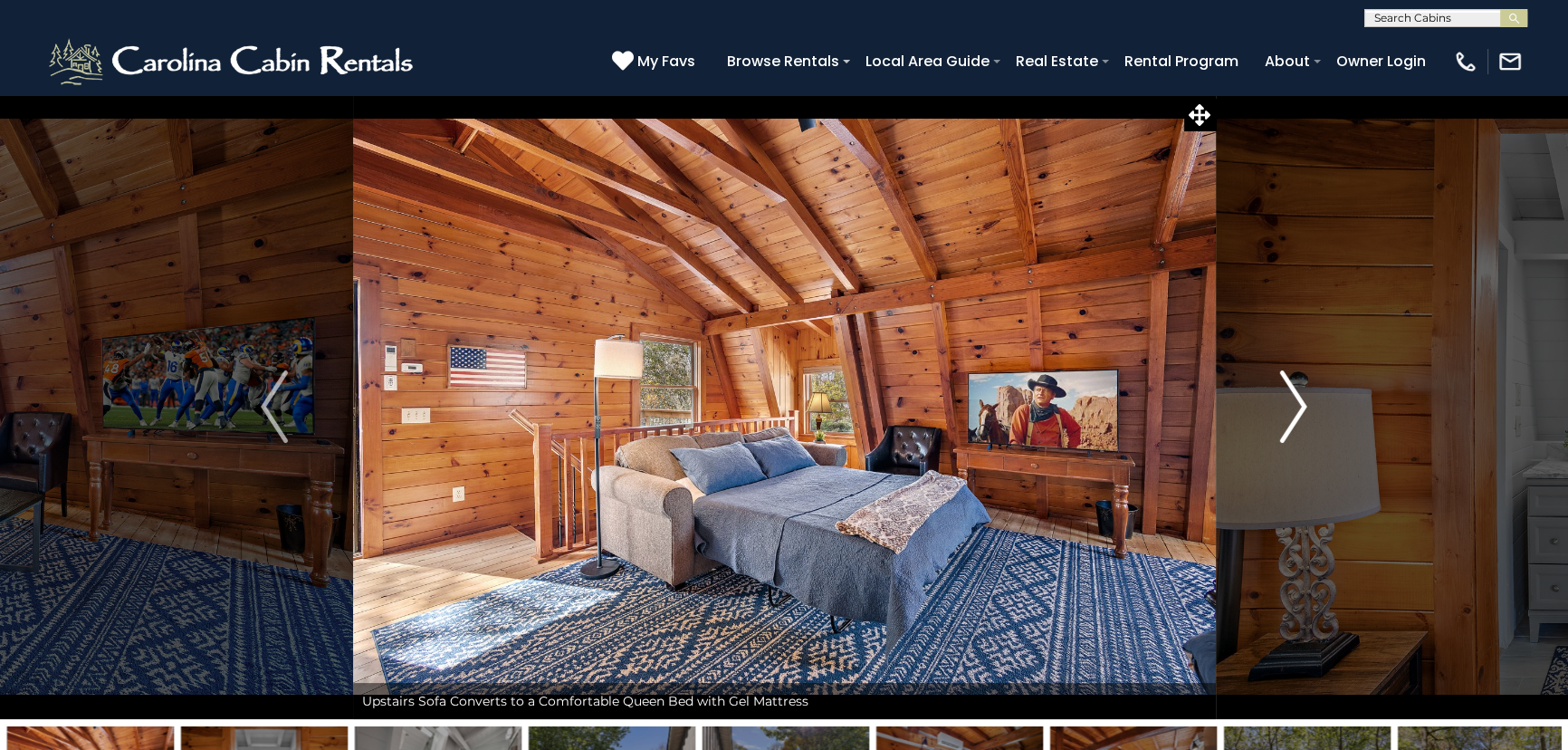
click at [1286, 416] on img "Next" at bounding box center [1293, 407] width 27 height 73
